Goal: Transaction & Acquisition: Purchase product/service

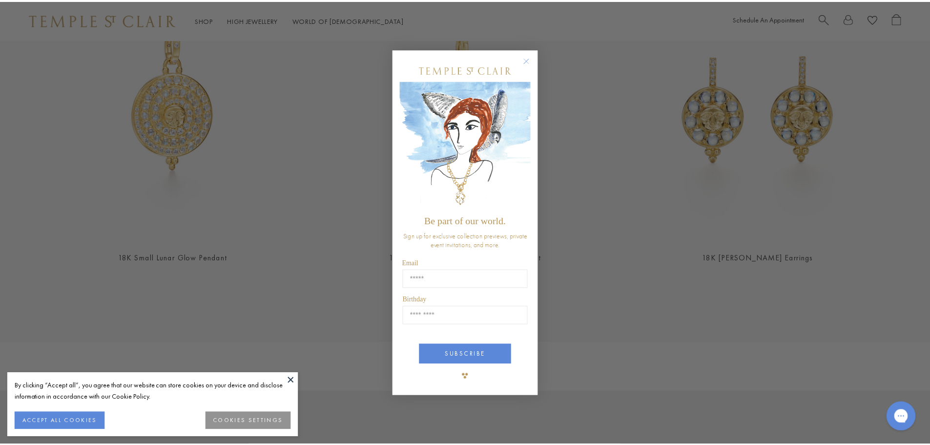
scroll to position [488, 0]
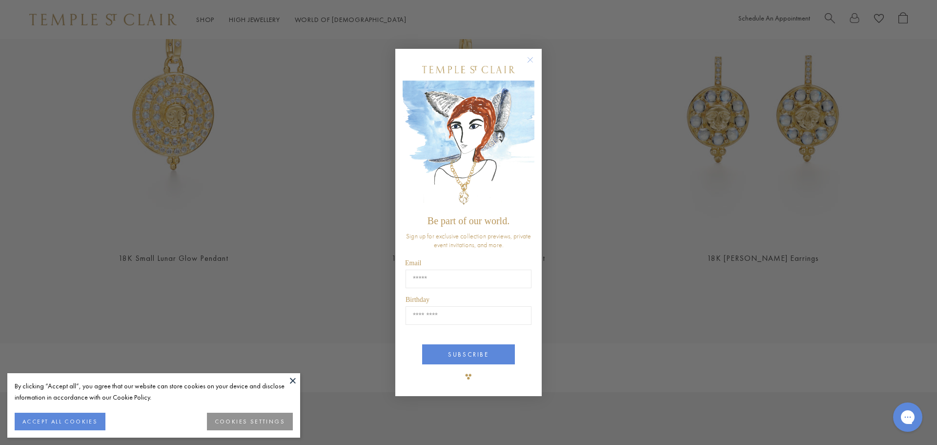
click at [533, 59] on circle "Close dialog" at bounding box center [531, 60] width 12 height 12
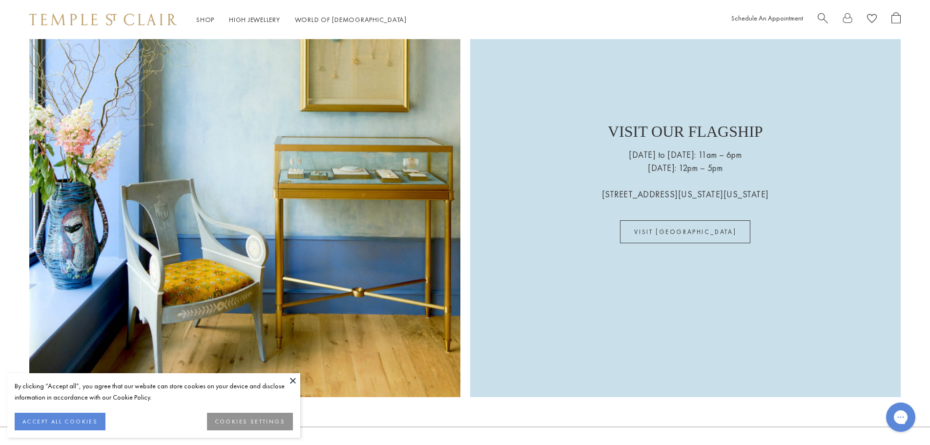
scroll to position [2796, 0]
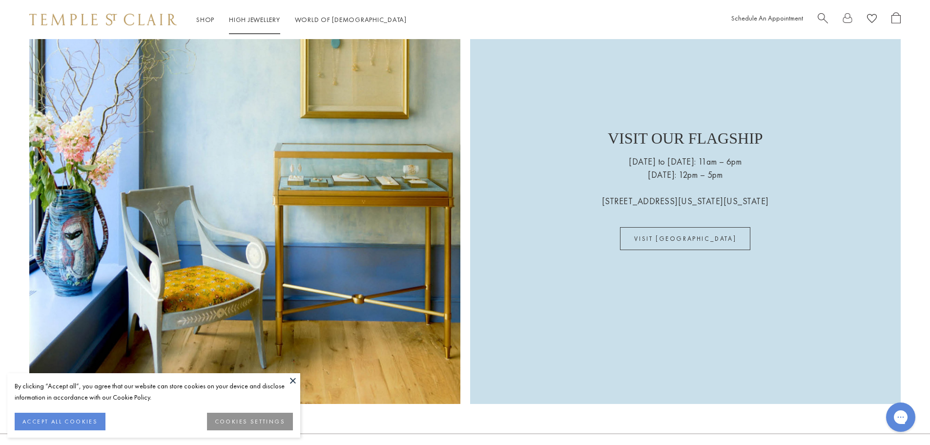
click at [262, 23] on link "High Jewellery High Jewellery" at bounding box center [254, 19] width 51 height 9
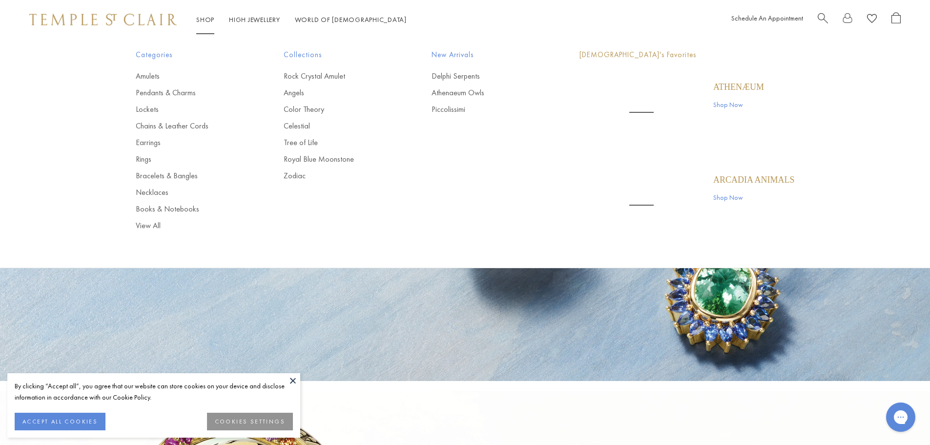
click at [202, 17] on link "Shop Shop" at bounding box center [205, 19] width 18 height 9
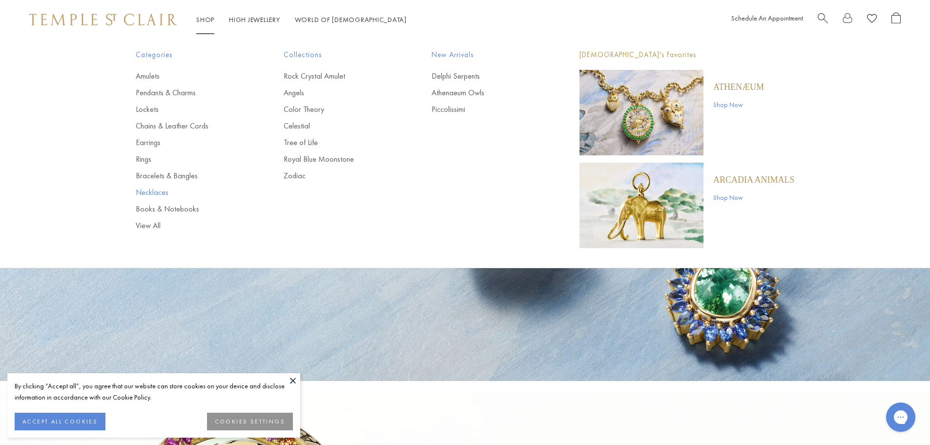
click at [149, 192] on link "Necklaces" at bounding box center [190, 192] width 109 height 11
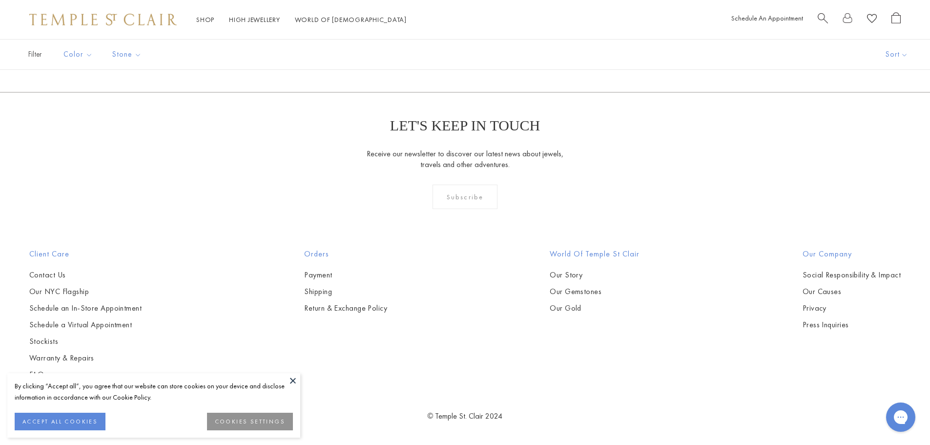
scroll to position [1172, 0]
click at [0, 0] on img at bounding box center [0, 0] width 0 height 0
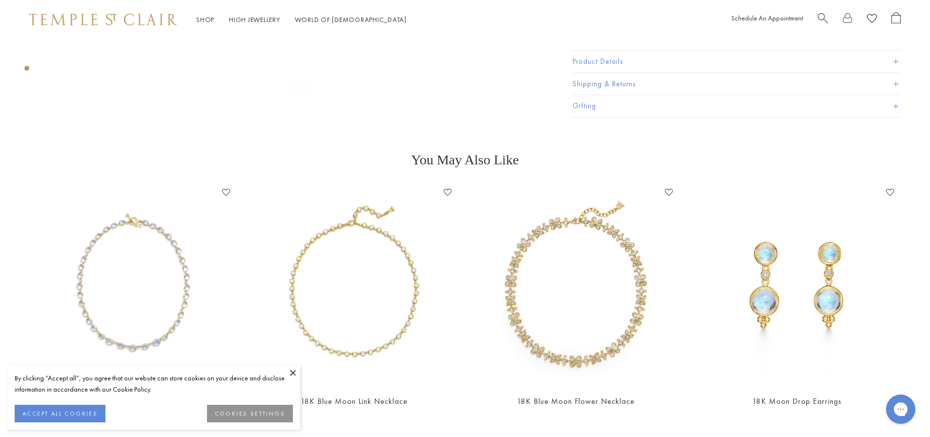
scroll to position [488, 0]
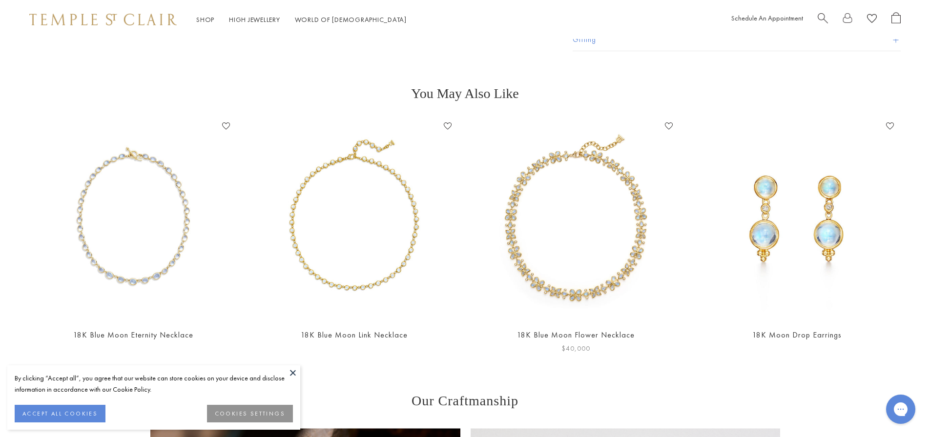
click at [565, 190] on img at bounding box center [576, 220] width 202 height 202
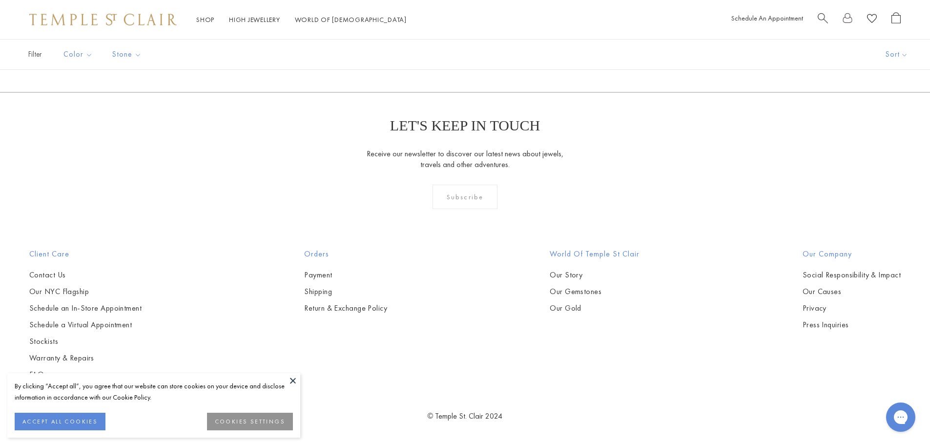
scroll to position [3415, 0]
